Goal: Information Seeking & Learning: Find specific fact

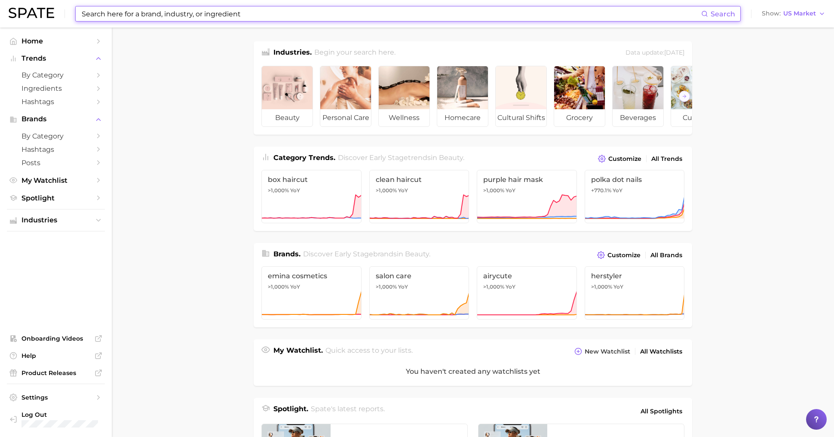
click at [243, 15] on input at bounding box center [391, 13] width 620 height 15
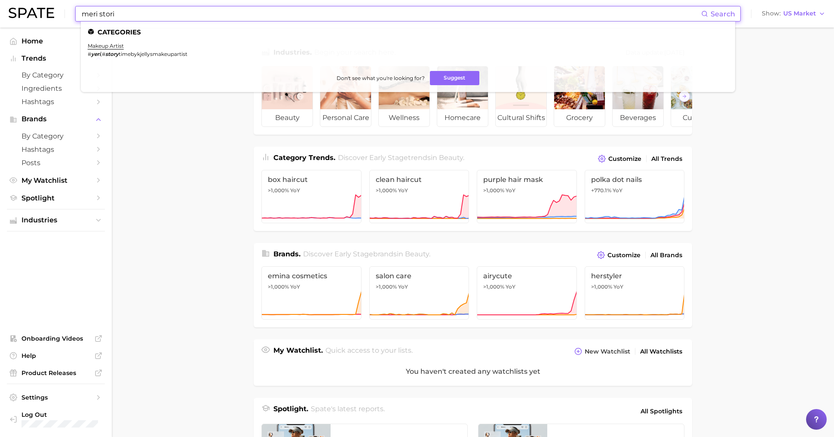
type input "meri stori"
click at [173, 182] on main "Industries. Begin your search here. Data update: [DATE] beauty personal care we…" at bounding box center [473, 357] width 722 height 658
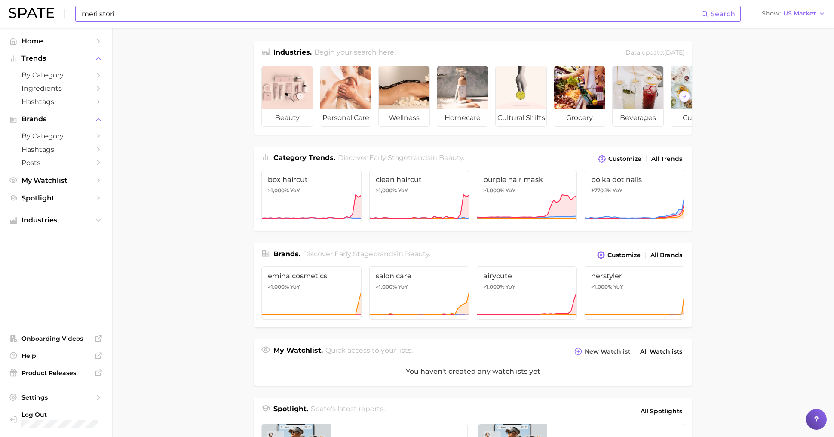
click at [131, 20] on input "meri stori" at bounding box center [391, 13] width 620 height 15
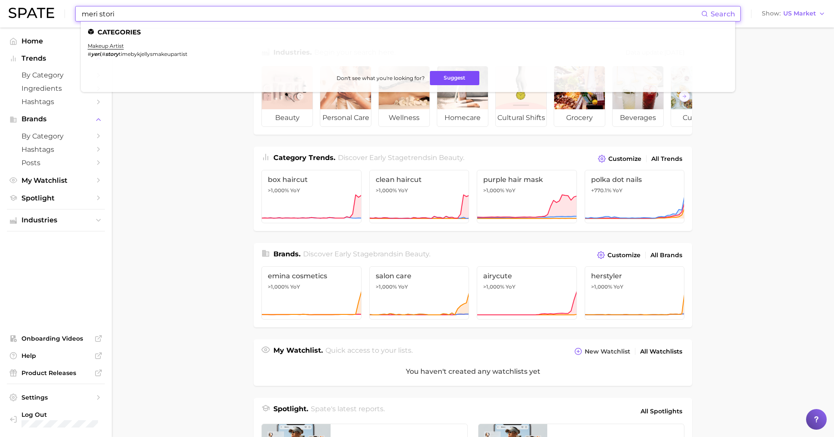
click at [439, 73] on button "Suggest" at bounding box center [454, 78] width 49 height 14
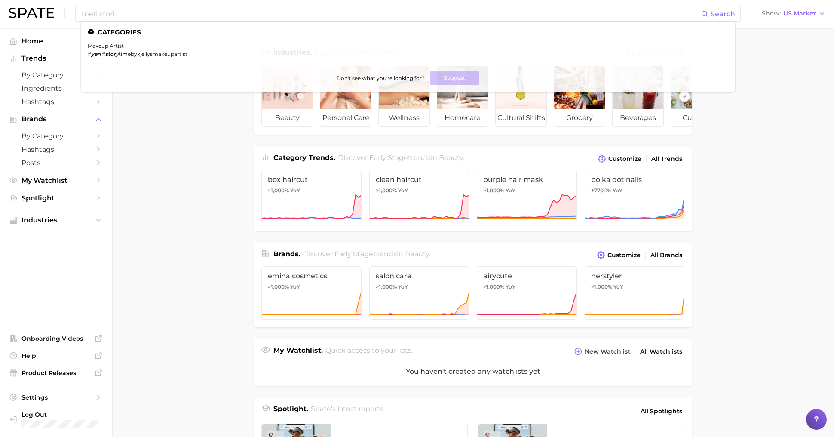
click at [181, 153] on main "Industries. Begin your search here. Data update: [DATE] beauty personal care we…" at bounding box center [473, 357] width 722 height 658
